Goal: Check status: Check status

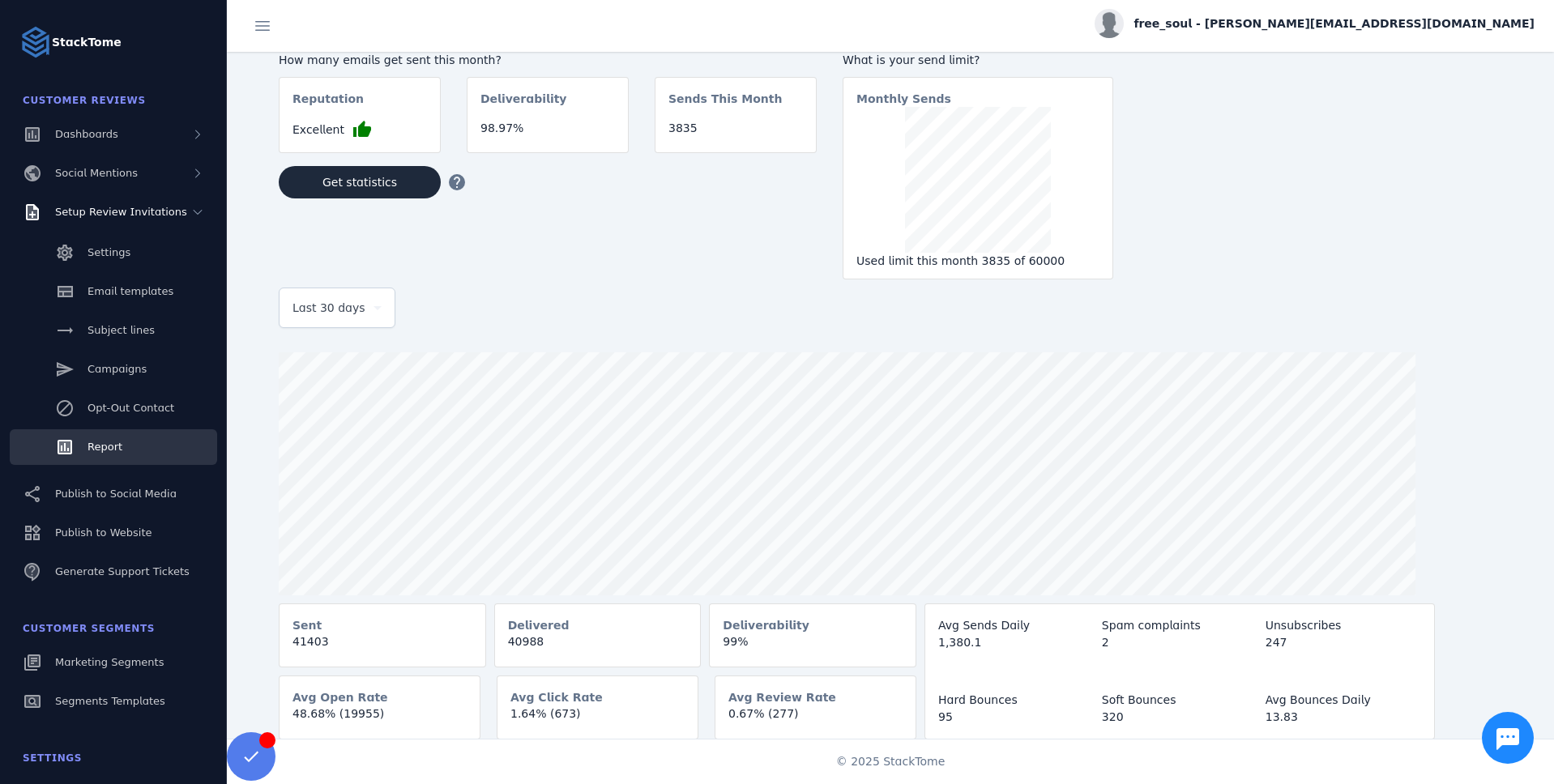
scroll to position [9, 0]
click at [365, 313] on div "Last 30 days" at bounding box center [329, 307] width 74 height 19
click at [325, 398] on span "Yesterday" at bounding box center [311, 392] width 38 height 19
click at [376, 321] on div "Yesterday" at bounding box center [337, 307] width 89 height 39
click at [336, 425] on span "Last 7 days" at bounding box center [324, 431] width 65 height 19
